Goal: Information Seeking & Learning: Understand process/instructions

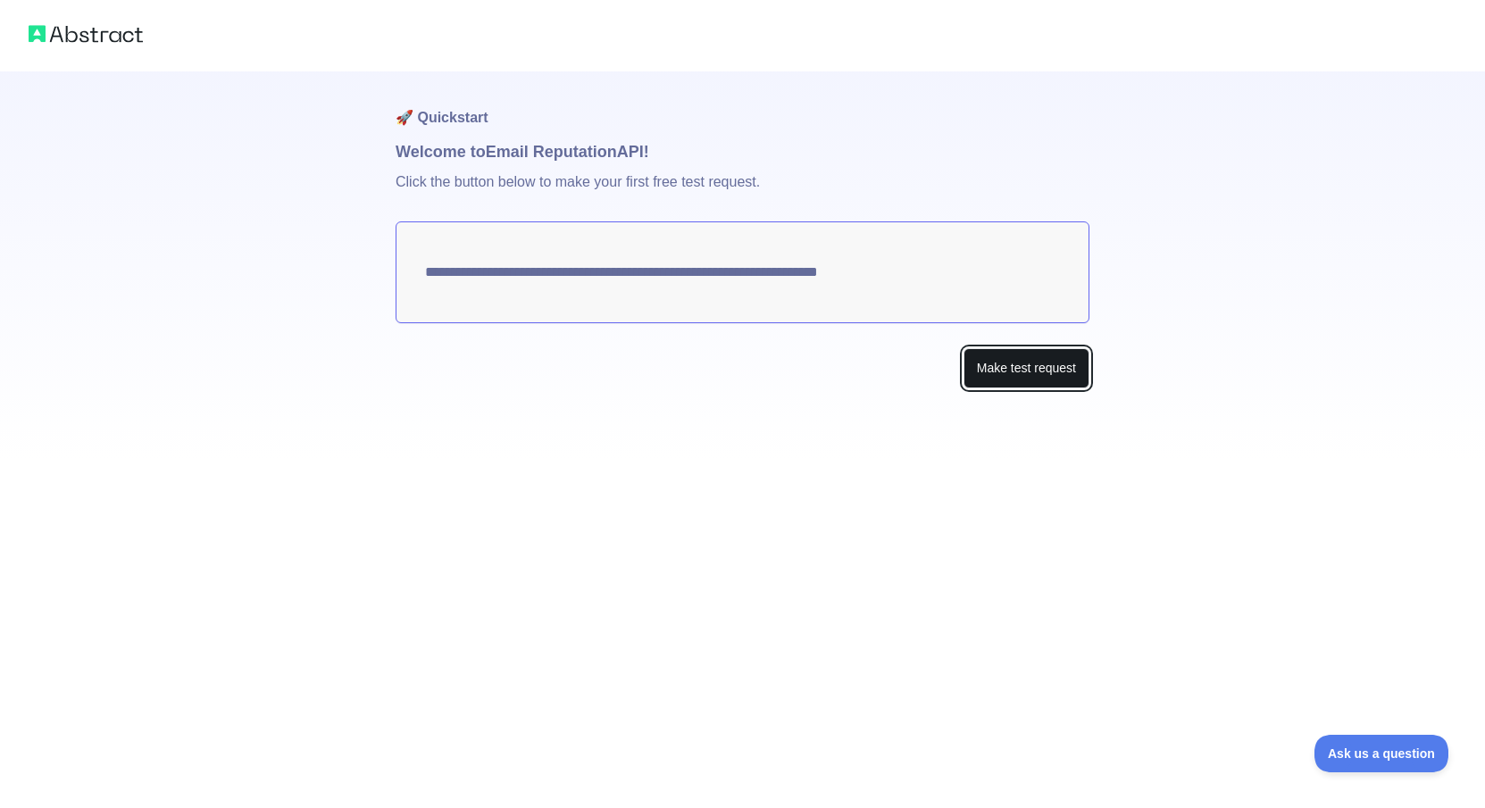
click at [997, 371] on button "Make test request" at bounding box center [1027, 368] width 126 height 40
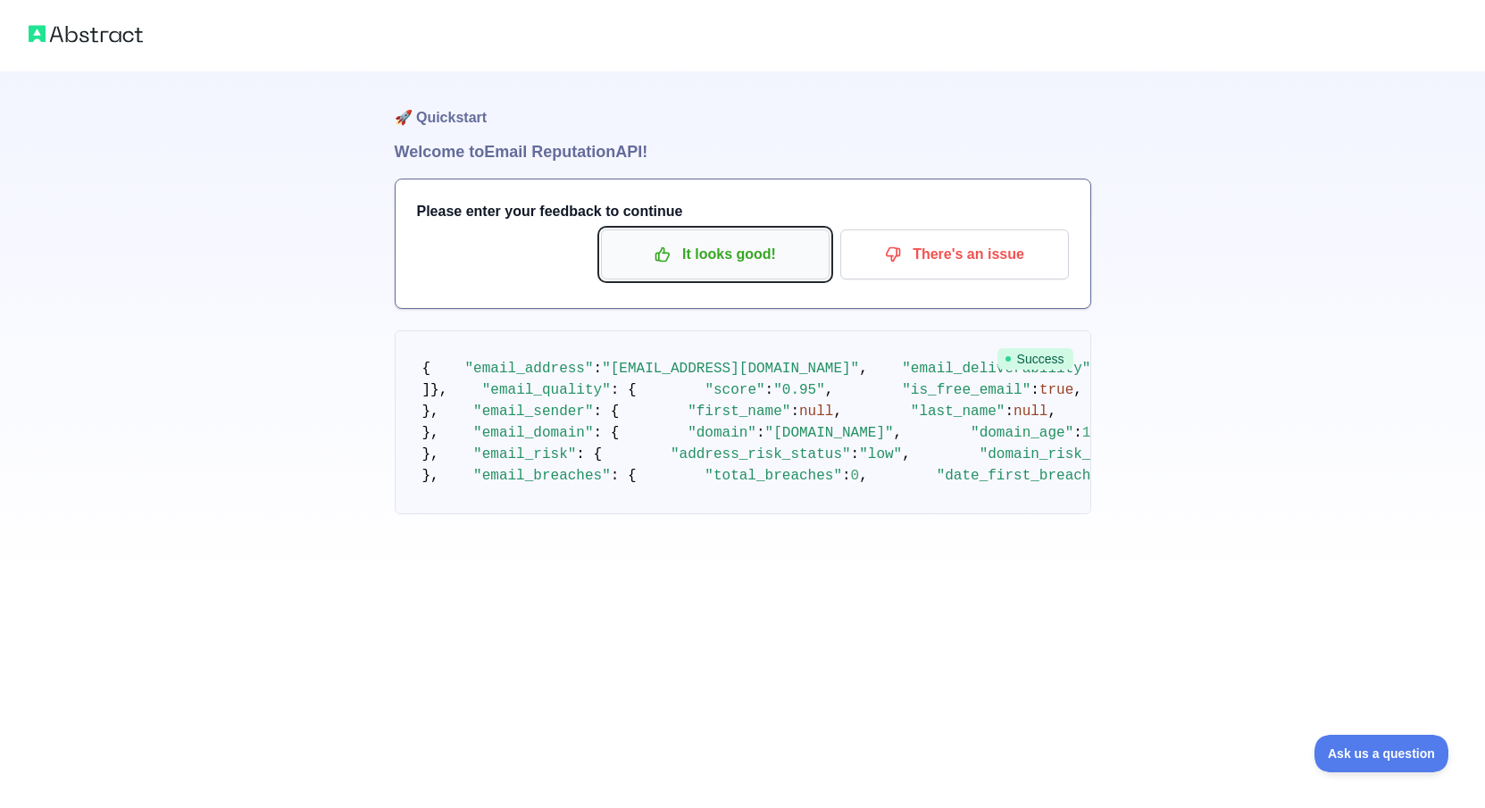
click at [797, 259] on p "It looks good!" at bounding box center [715, 254] width 202 height 30
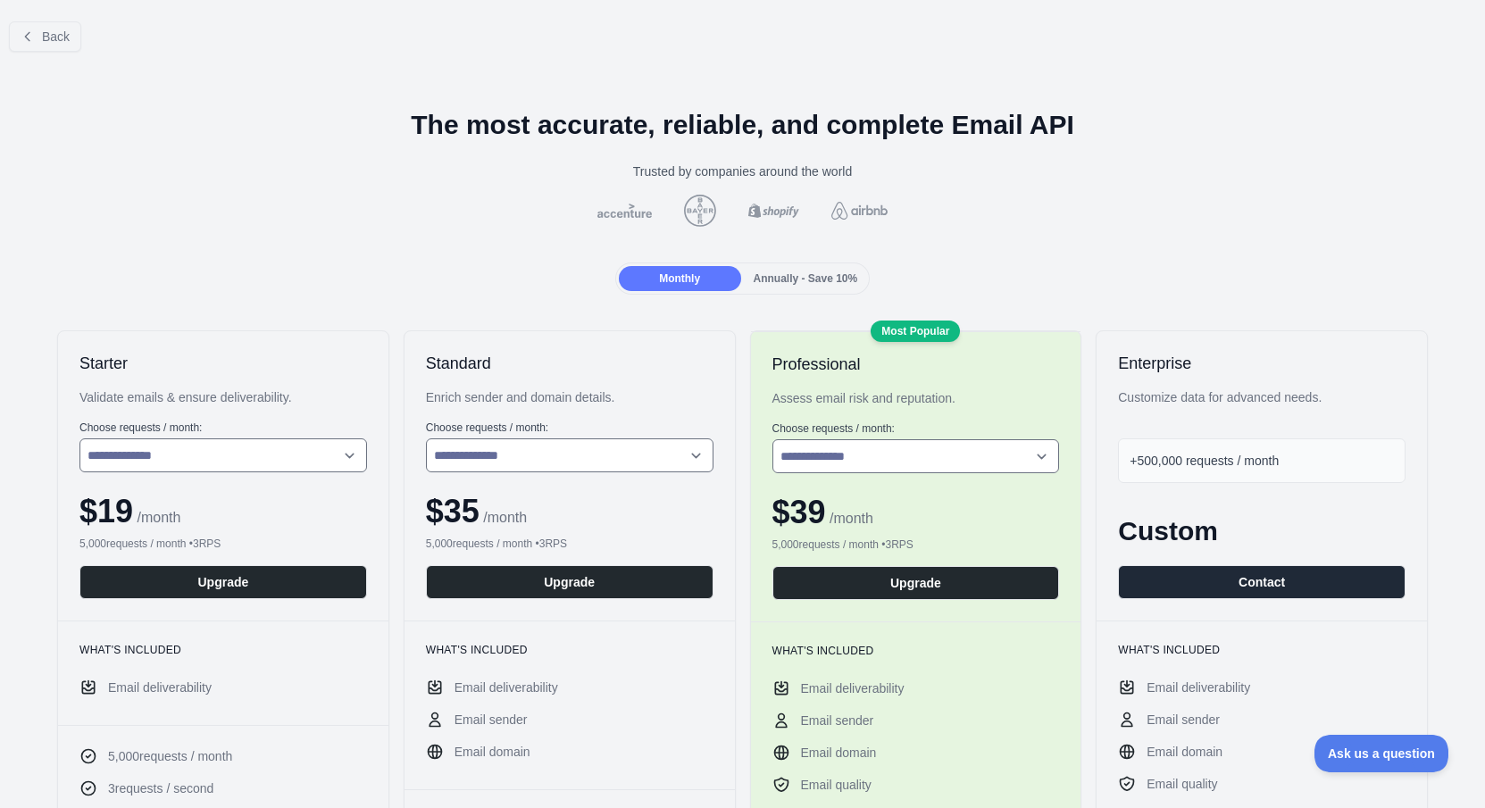
click at [795, 272] on span "Annually - Save 10%" at bounding box center [806, 278] width 104 height 13
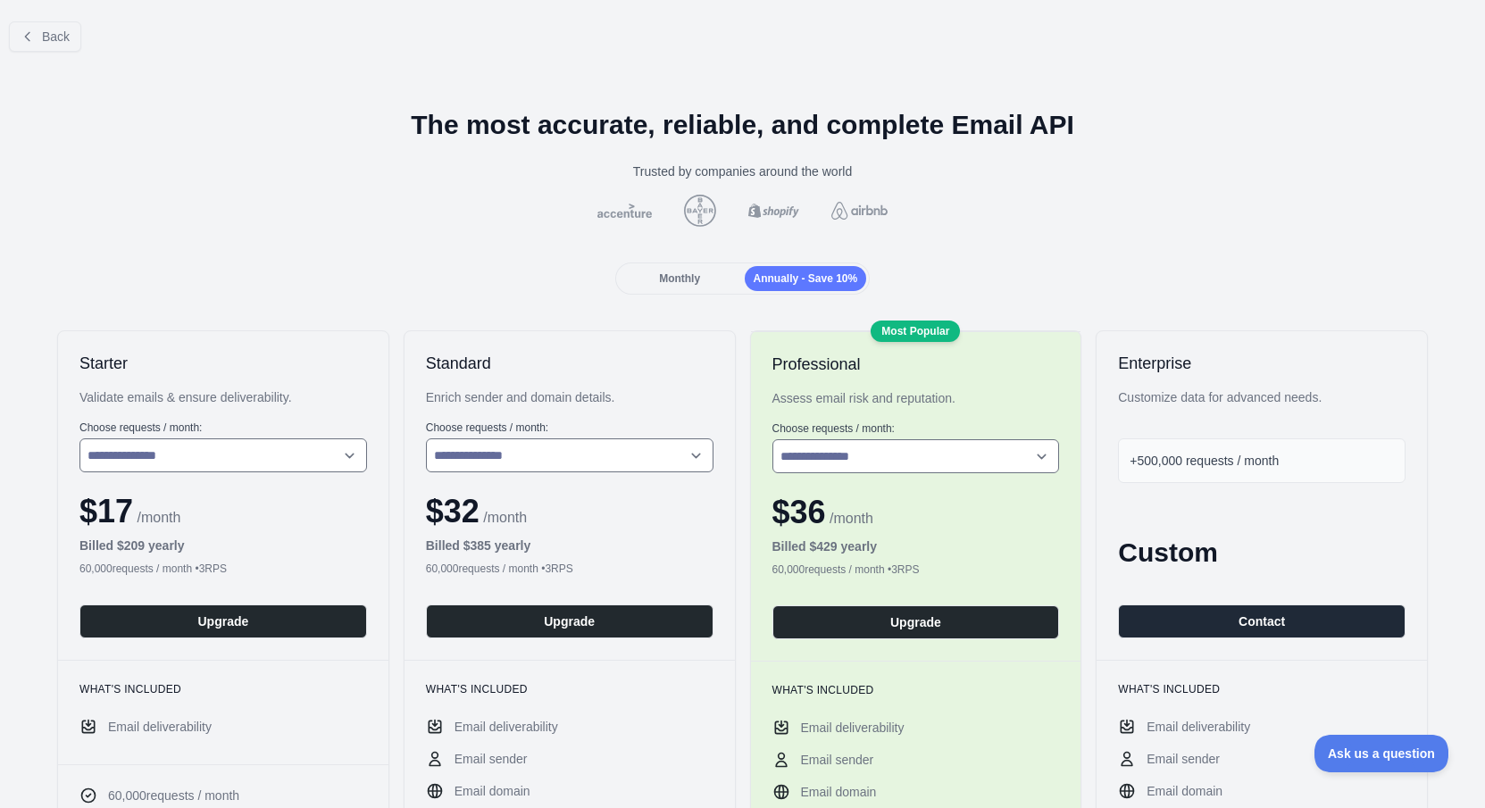
click at [686, 280] on span "Monthly" at bounding box center [679, 278] width 41 height 13
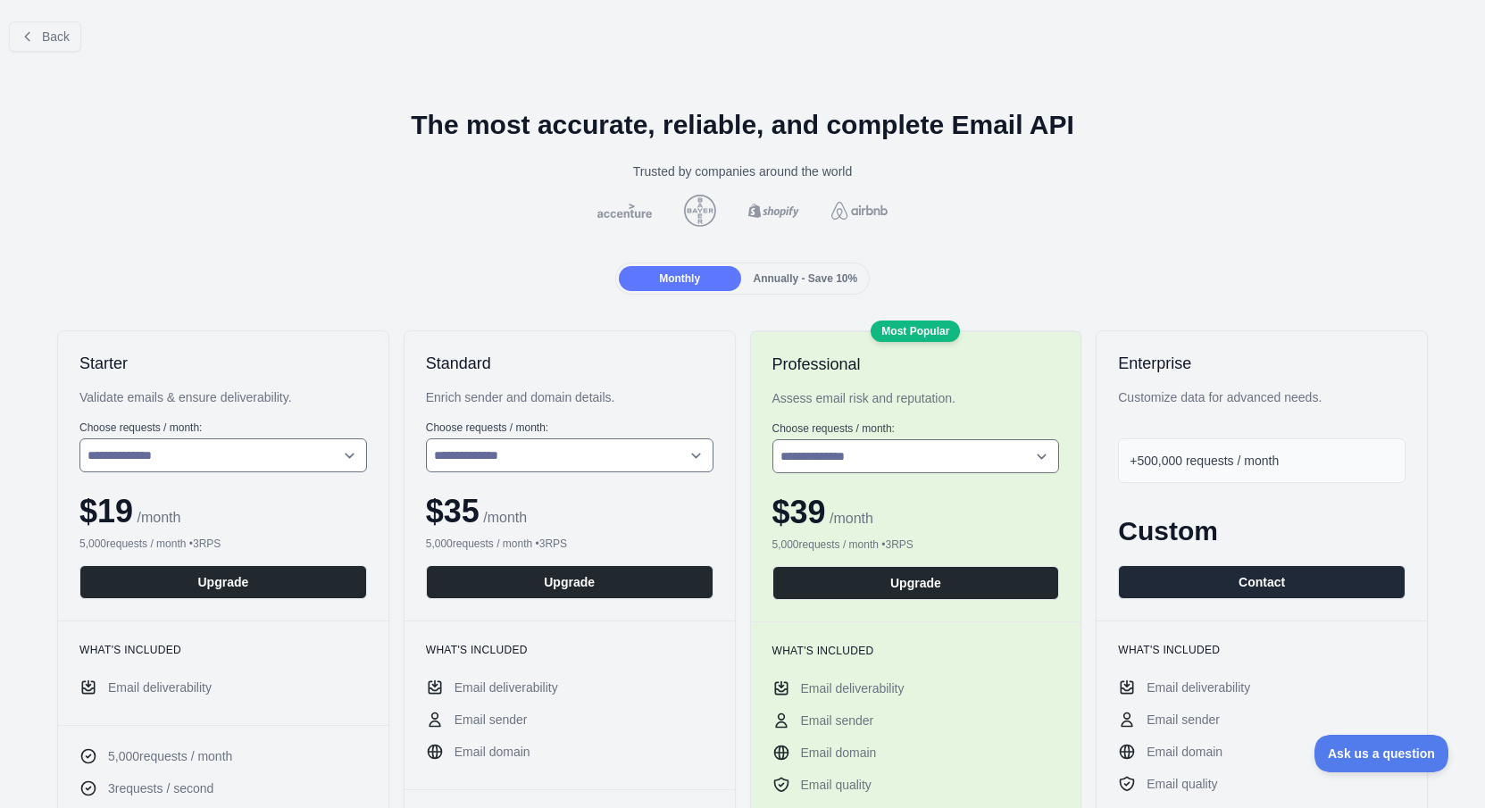
click at [796, 279] on span "Annually - Save 10%" at bounding box center [806, 278] width 104 height 13
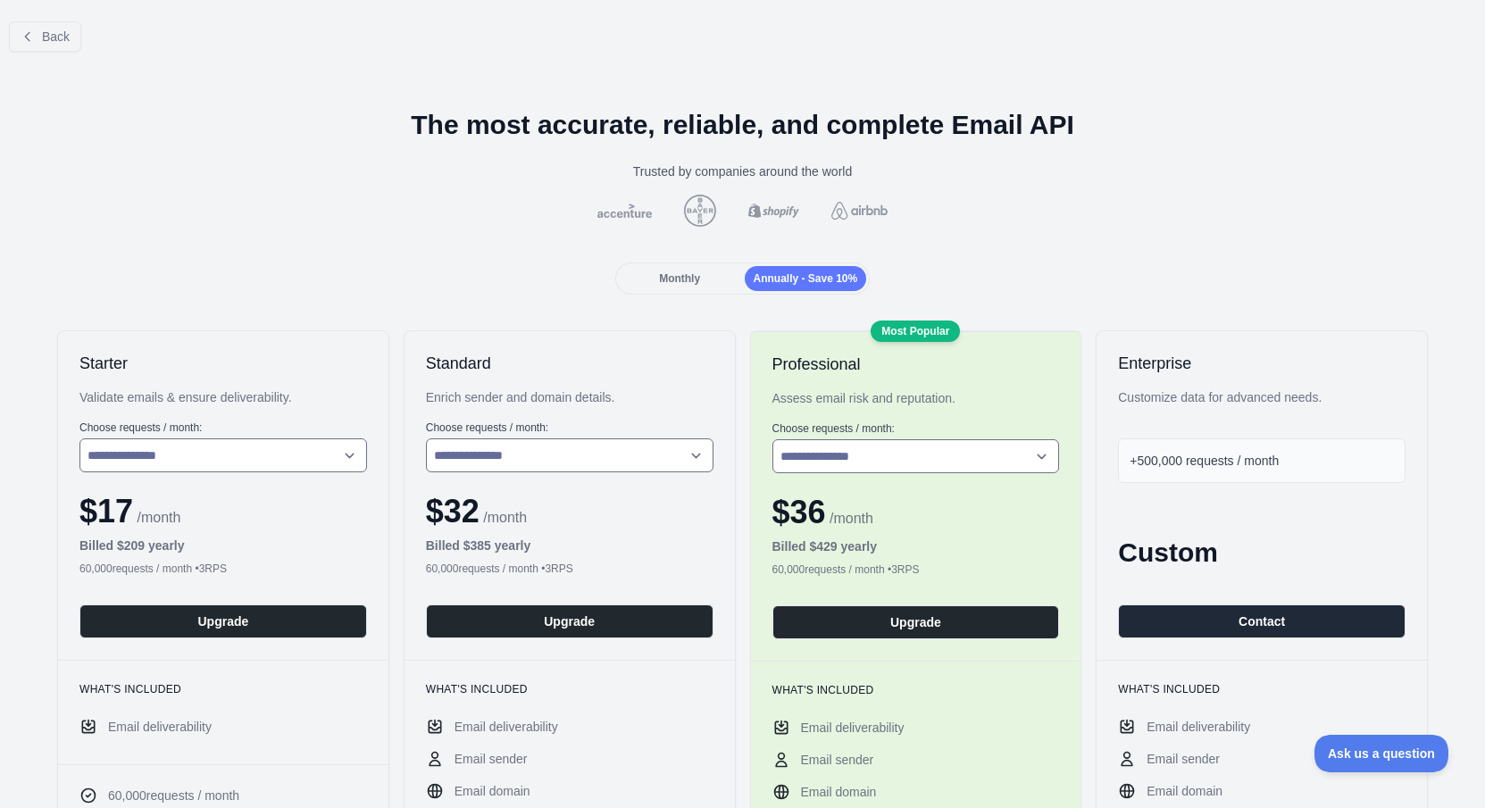
click at [620, 270] on div "Monthly" at bounding box center [680, 278] width 122 height 25
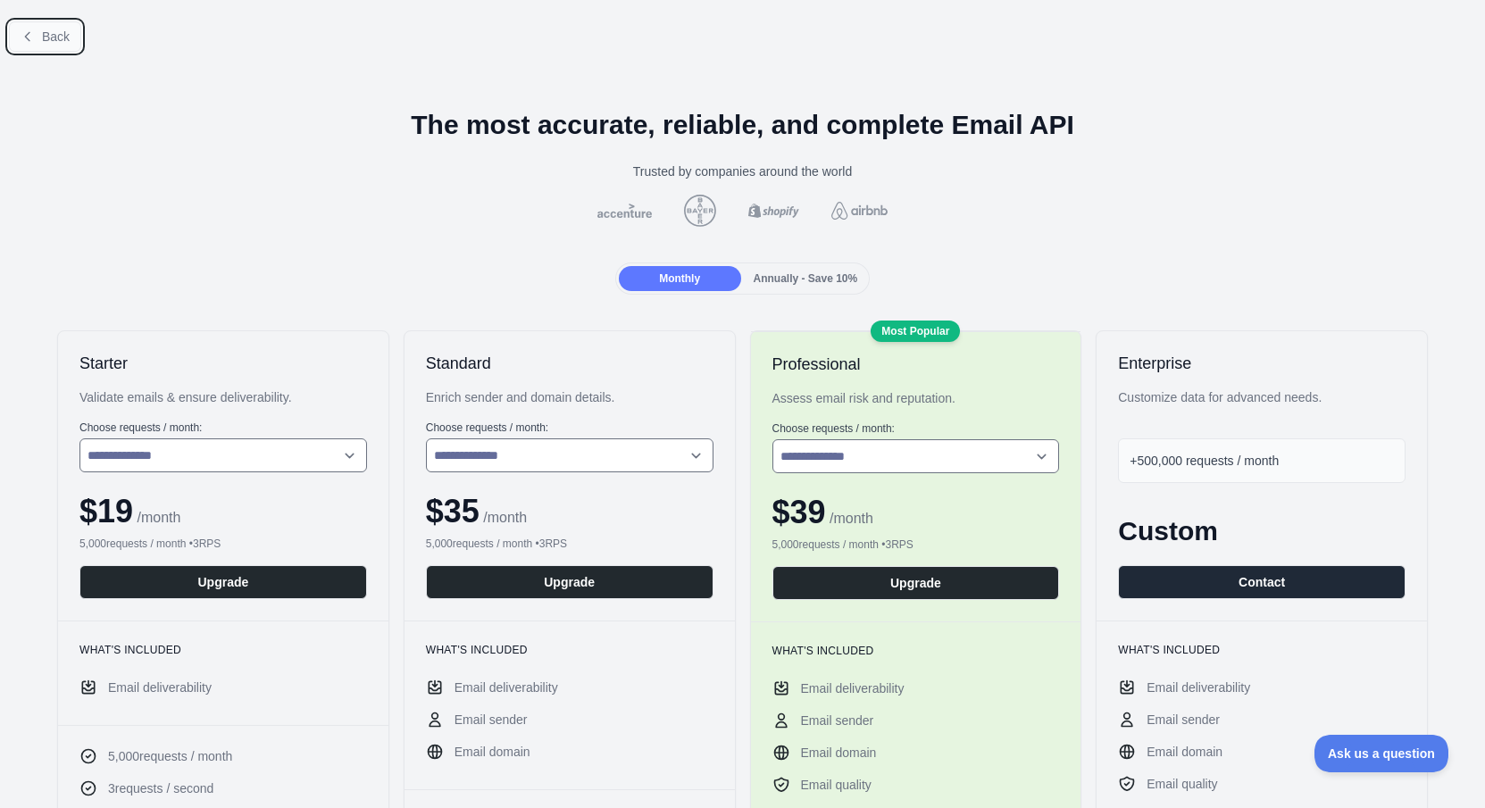
click at [67, 47] on button "Back" at bounding box center [45, 36] width 72 height 30
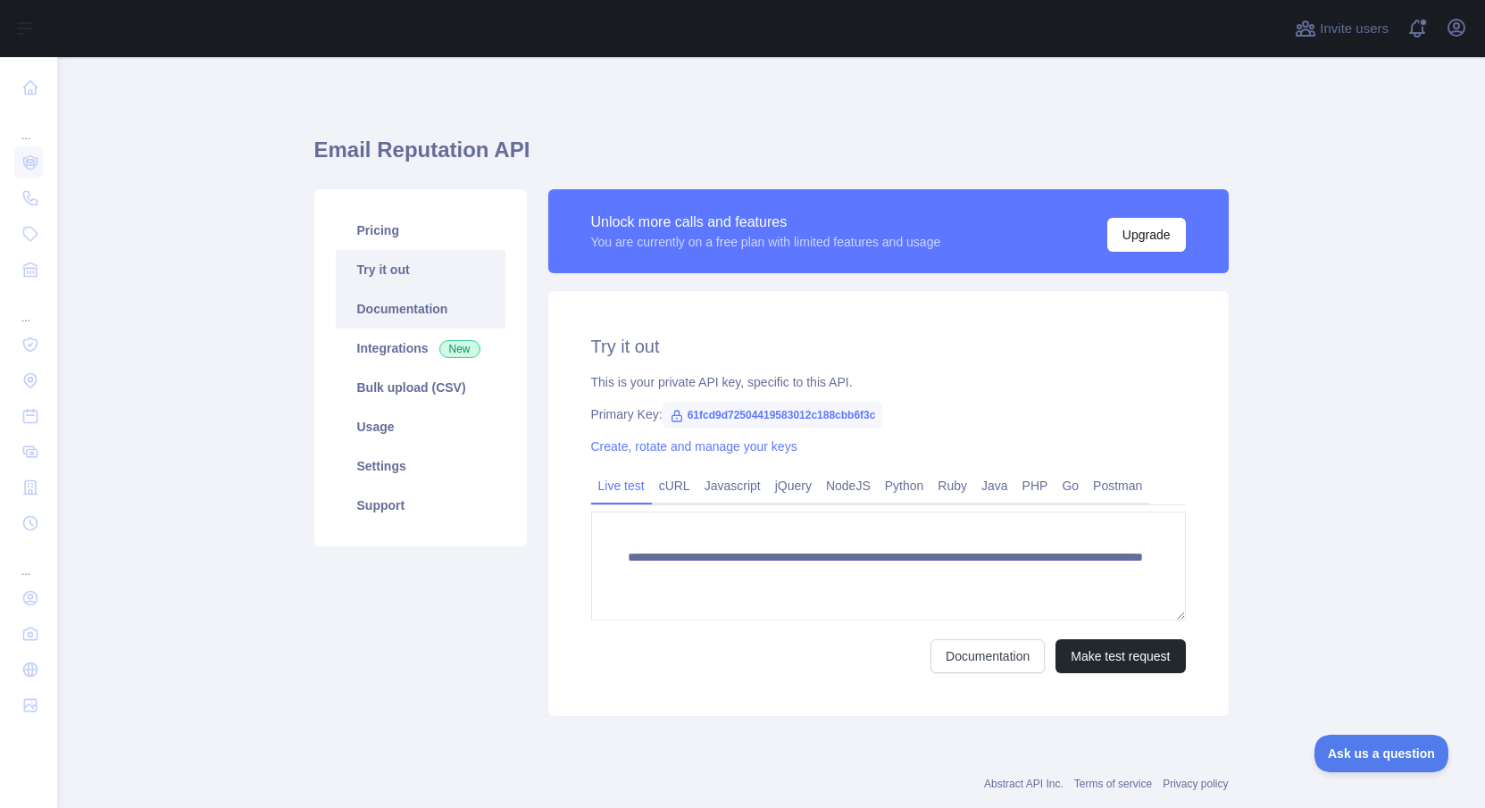
click at [458, 321] on link "Documentation" at bounding box center [421, 308] width 170 height 39
click at [478, 420] on link "Usage" at bounding box center [421, 426] width 170 height 39
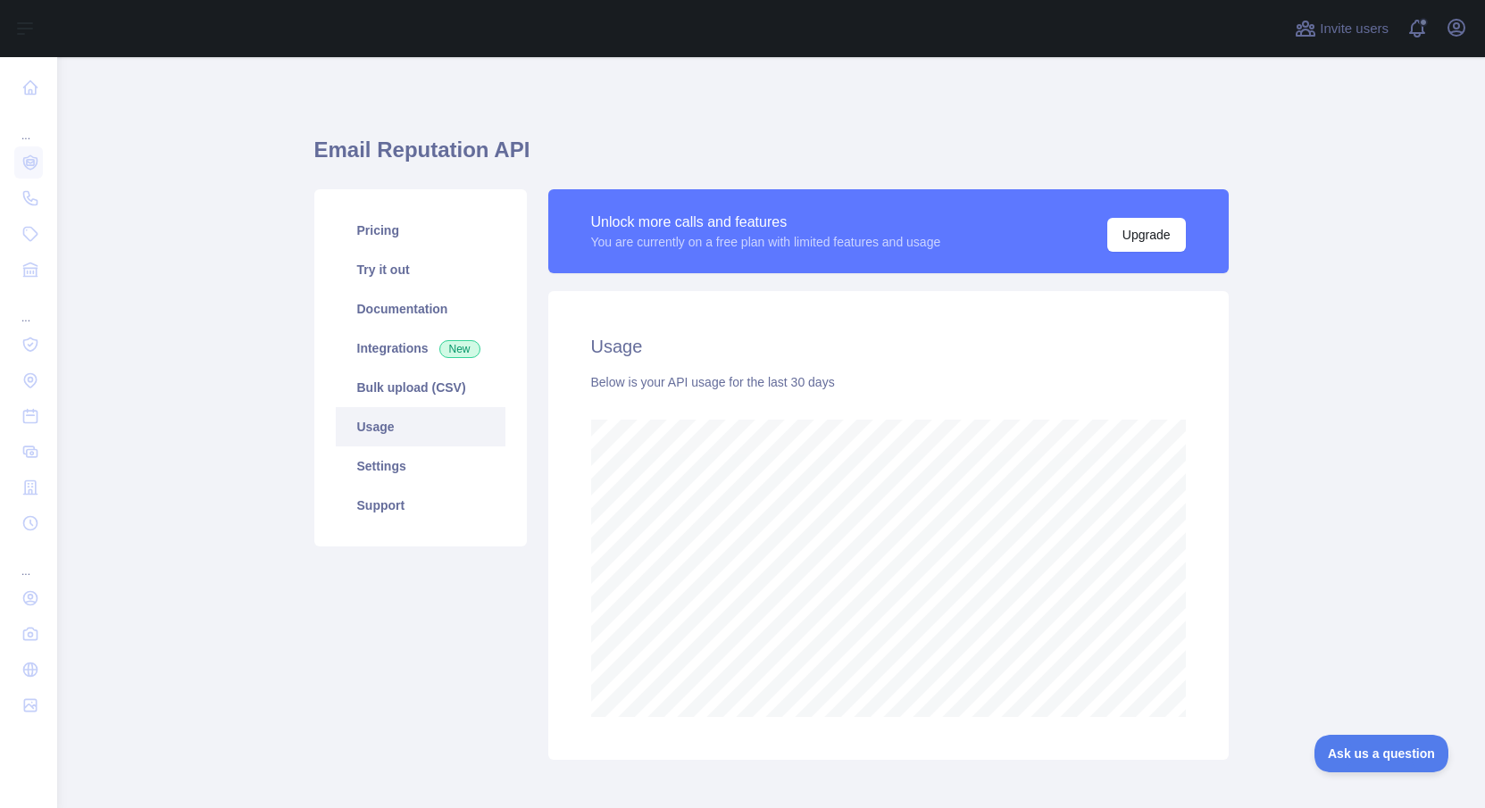
scroll to position [84, 0]
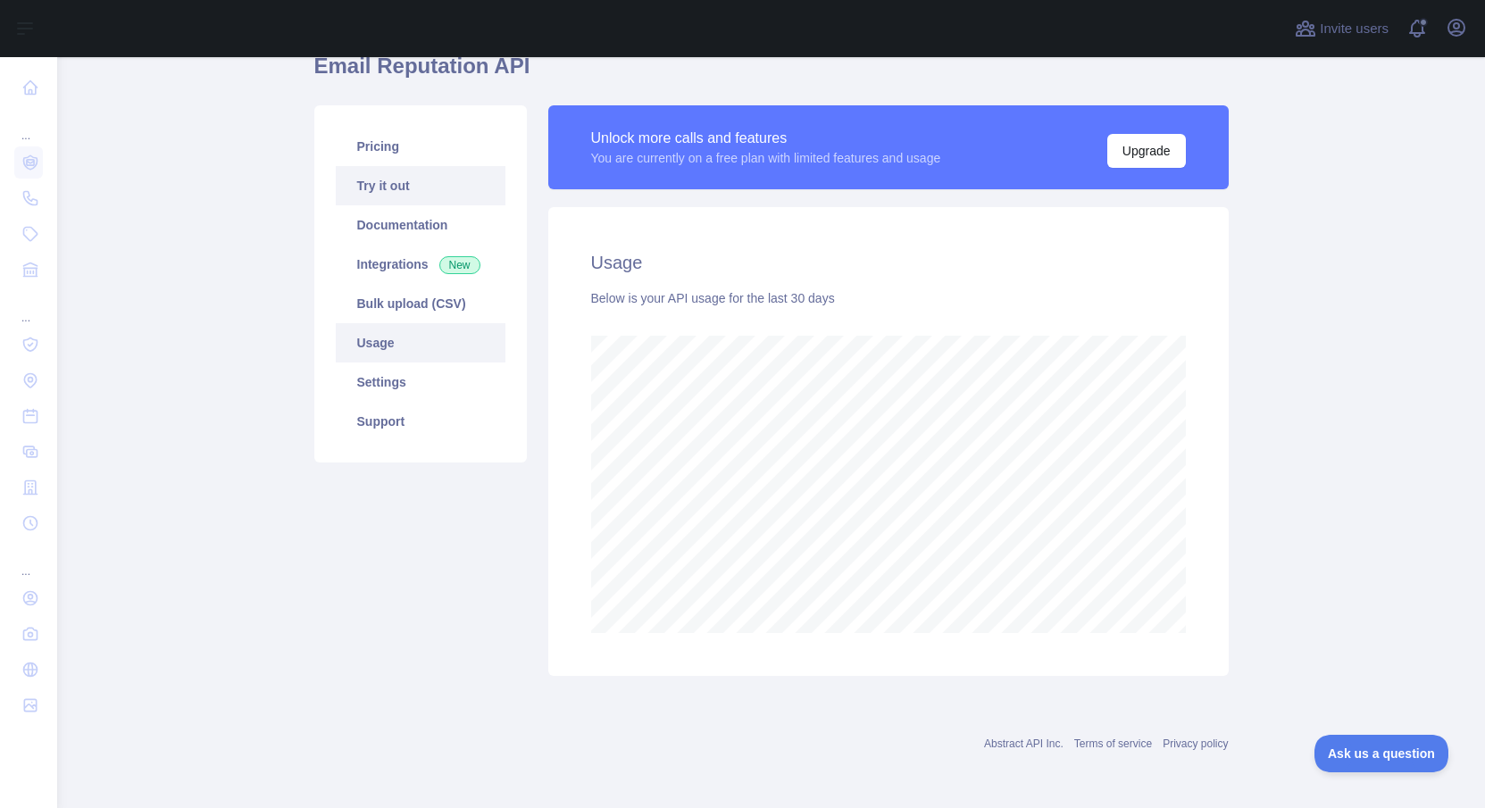
click at [379, 196] on link "Try it out" at bounding box center [421, 185] width 170 height 39
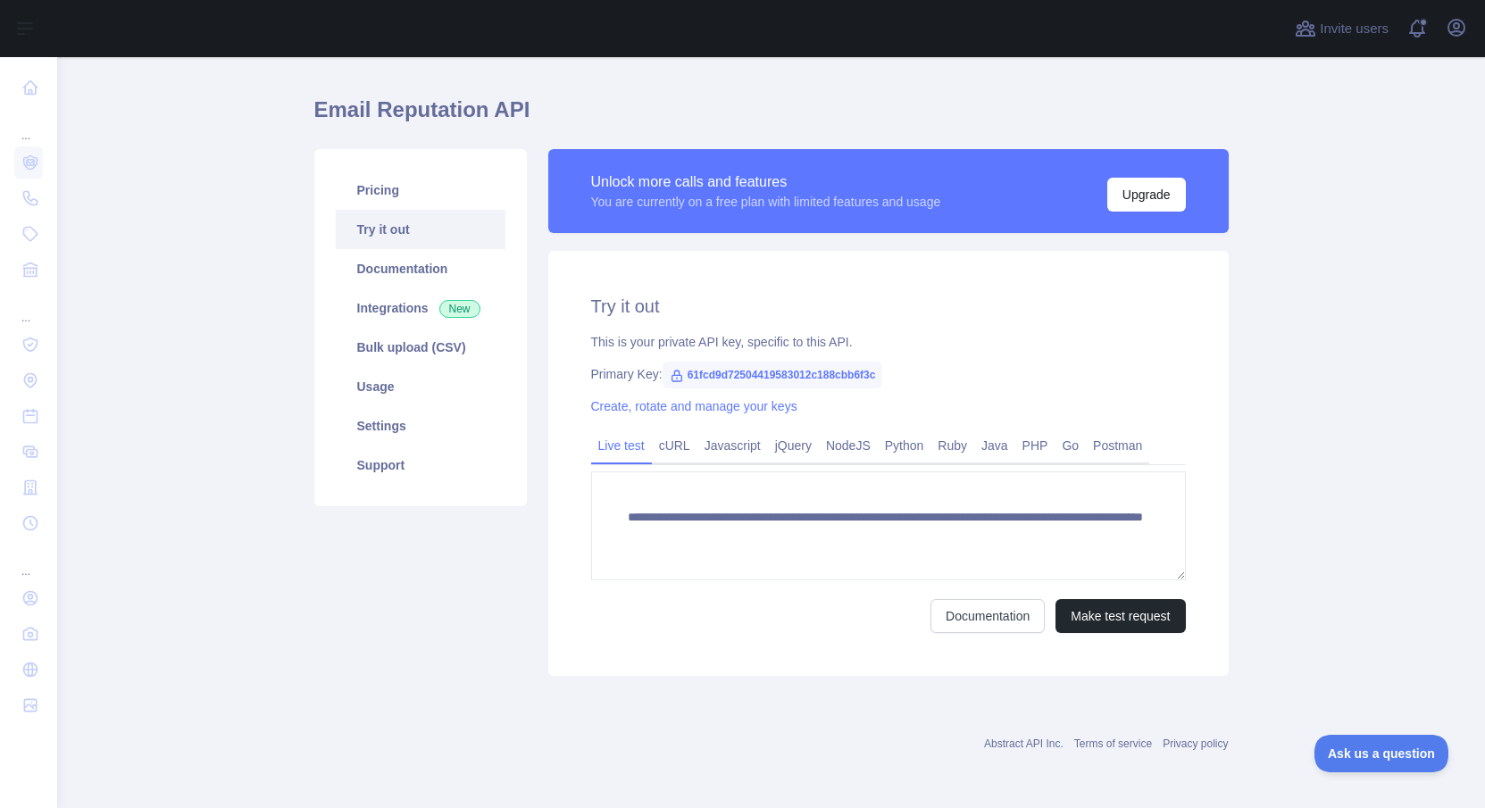
click at [782, 366] on span "61fcd9d72504419583012c188cbb6f3c" at bounding box center [773, 375] width 221 height 27
click at [672, 403] on link "Create, rotate and manage your keys" at bounding box center [694, 406] width 206 height 14
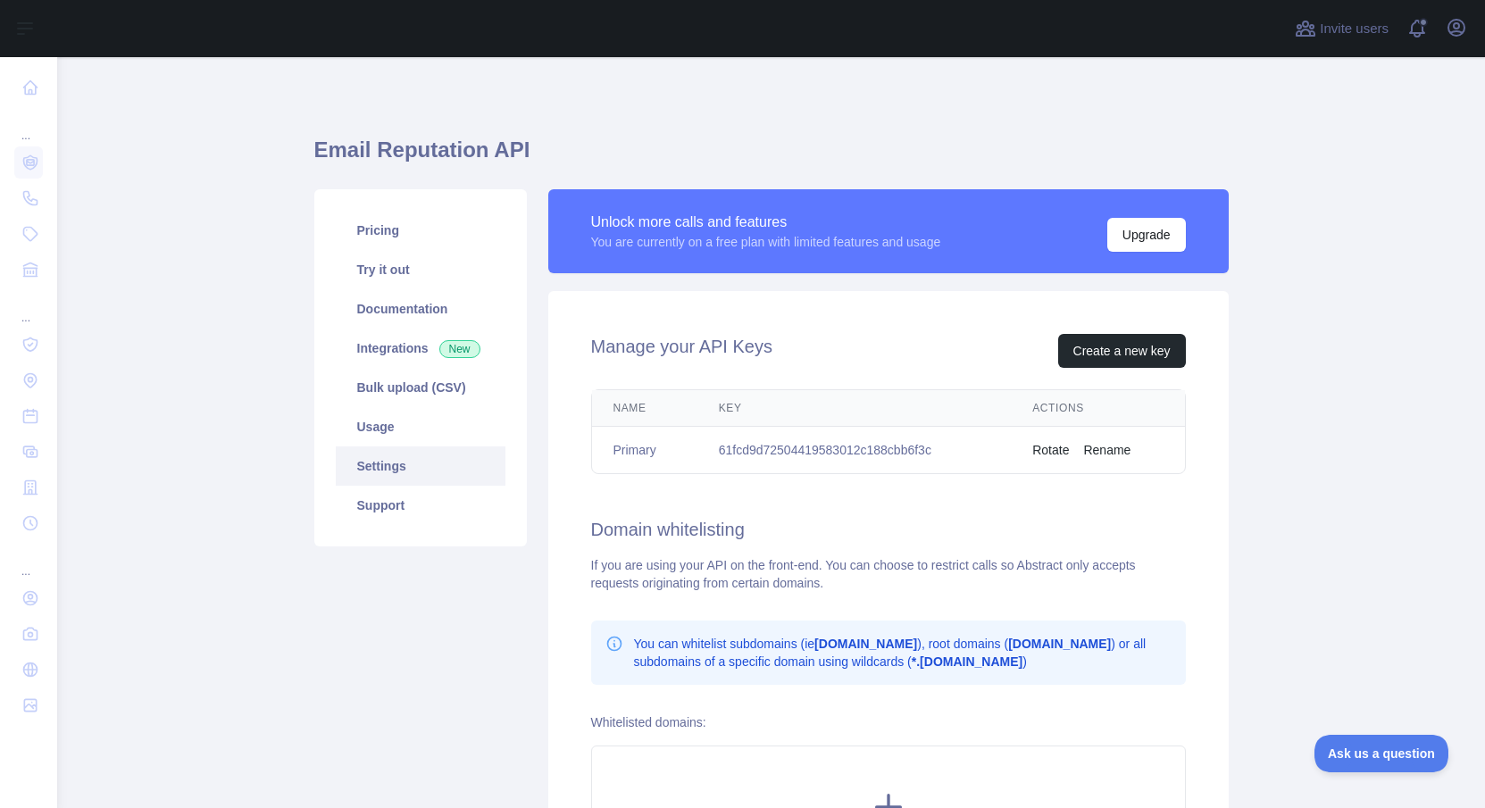
click at [764, 451] on td "61fcd9d72504419583012c188cbb6f3c" at bounding box center [854, 450] width 314 height 47
copy td "61fcd9d72504419583012c188cbb6f3c"
